Goal: Find specific page/section

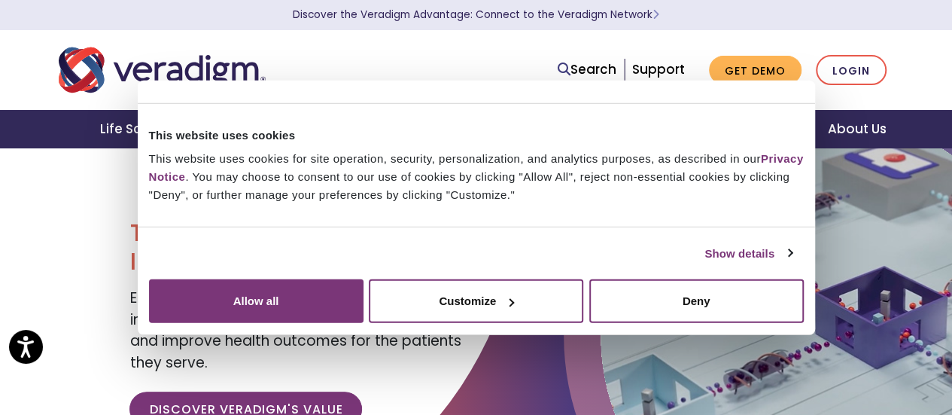
click at [366, 206] on div "Transforming Health, Insightfully® Empowering our clients with trusted data, in…" at bounding box center [296, 327] width 357 height 361
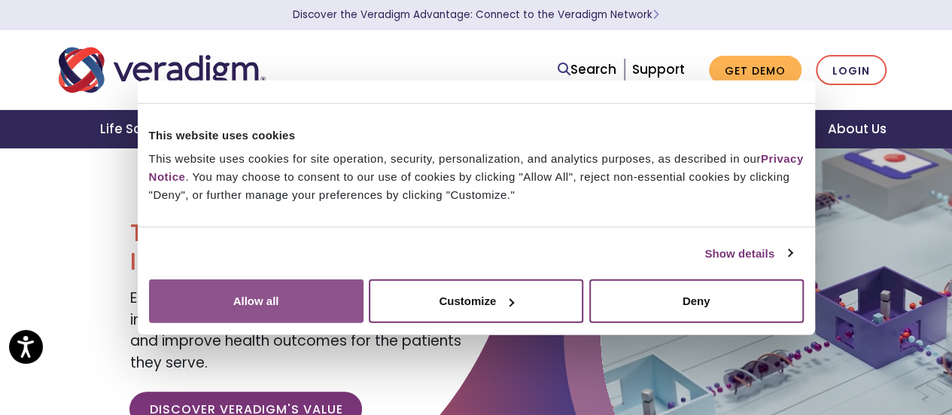
click at [363, 279] on button "Allow all" at bounding box center [256, 301] width 214 height 44
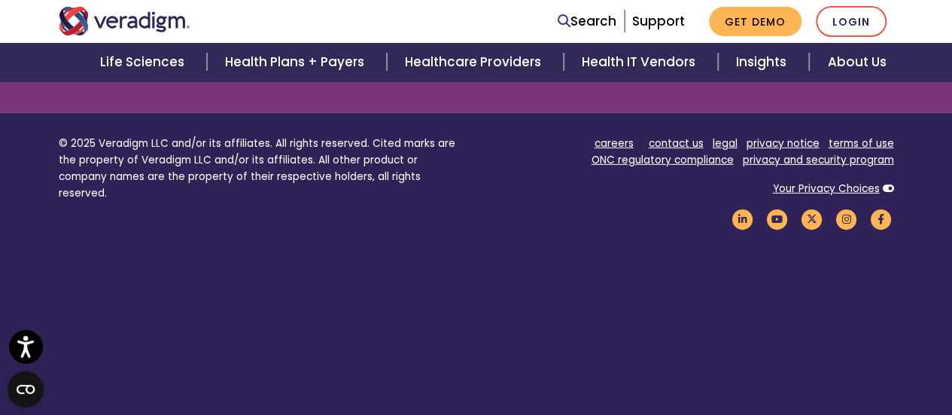
scroll to position [2123, 0]
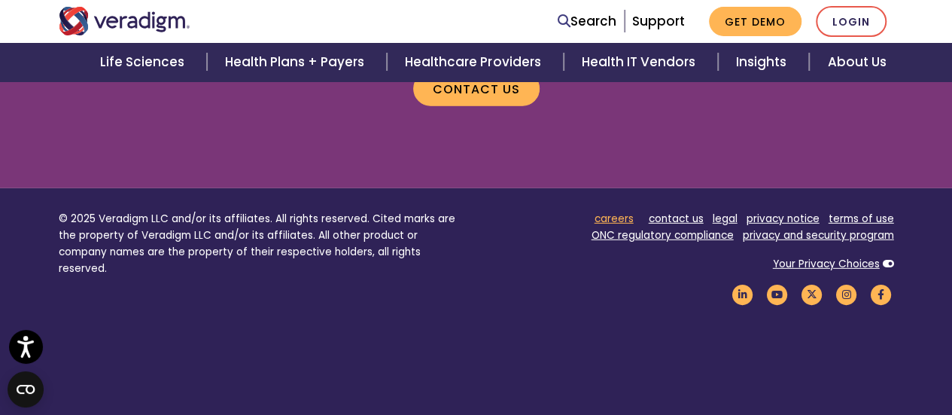
click at [612, 219] on link "careers" at bounding box center [613, 218] width 39 height 14
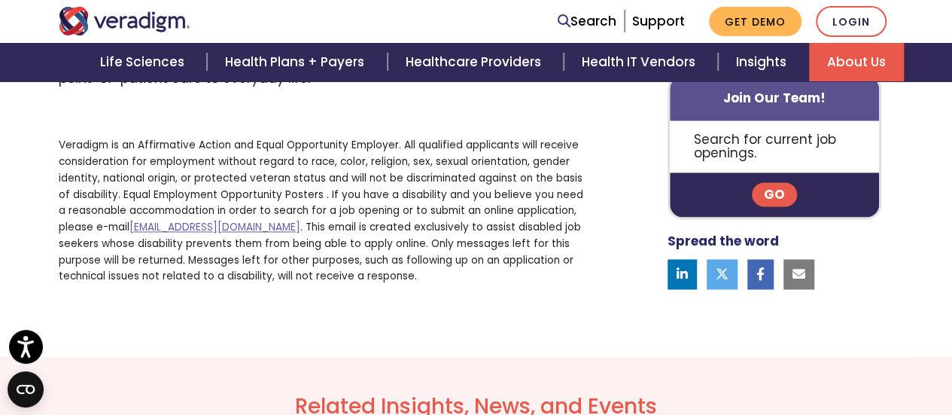
scroll to position [1053, 0]
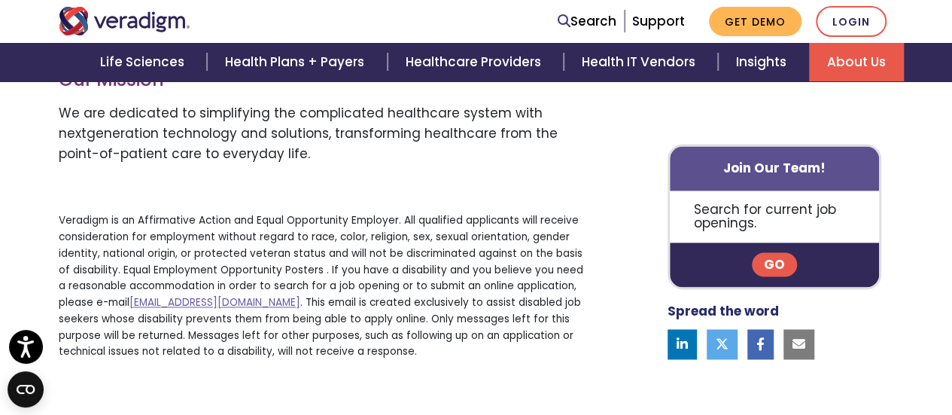
click at [777, 257] on link "Go" at bounding box center [774, 265] width 45 height 24
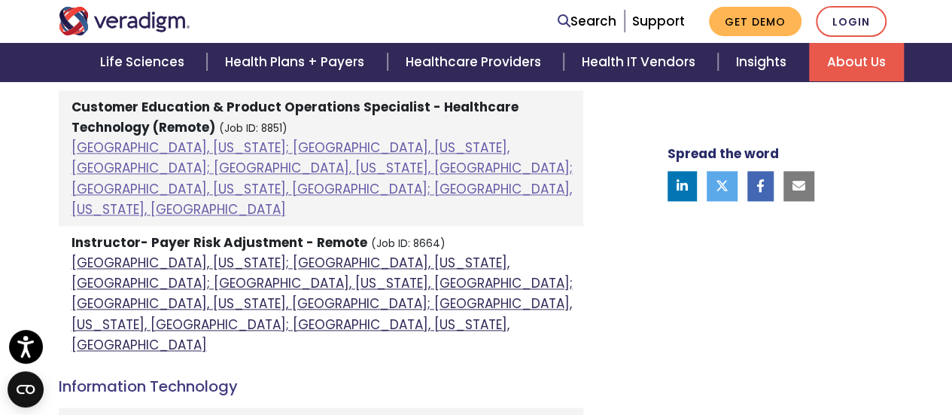
scroll to position [978, 0]
